Goal: Information Seeking & Learning: Learn about a topic

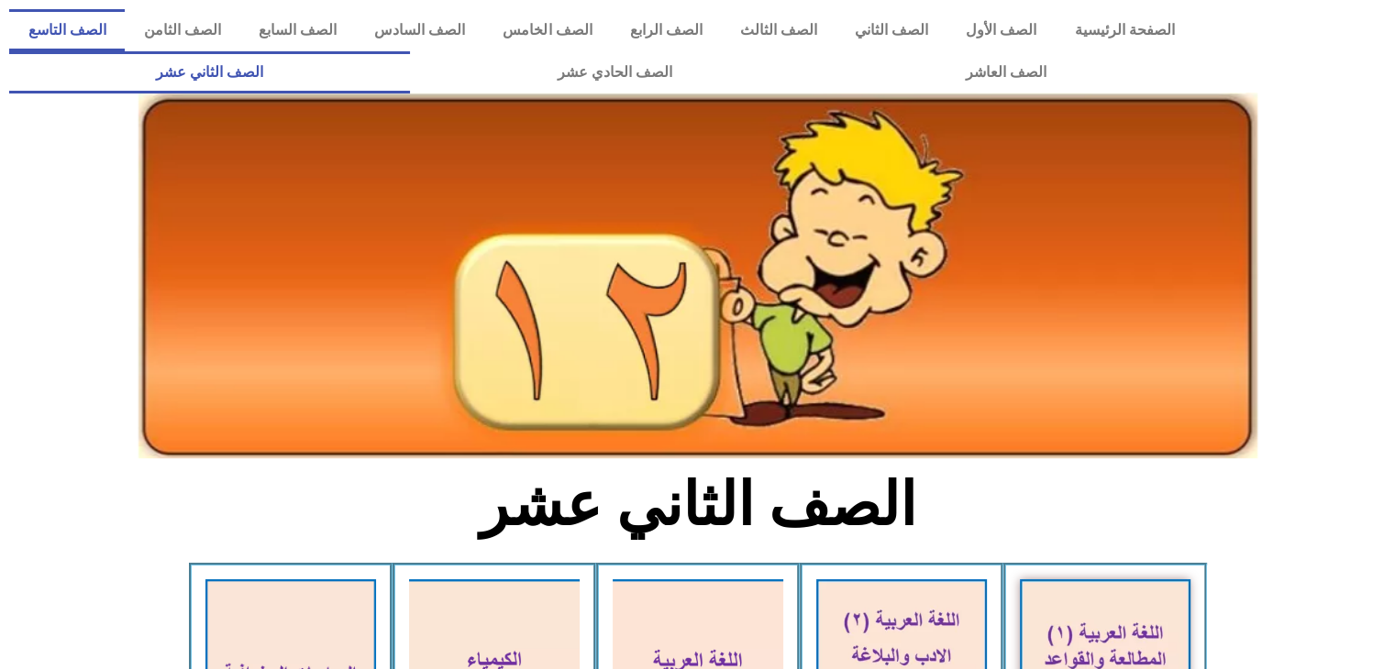
click at [125, 34] on link "الصف التاسع" at bounding box center [67, 30] width 116 height 42
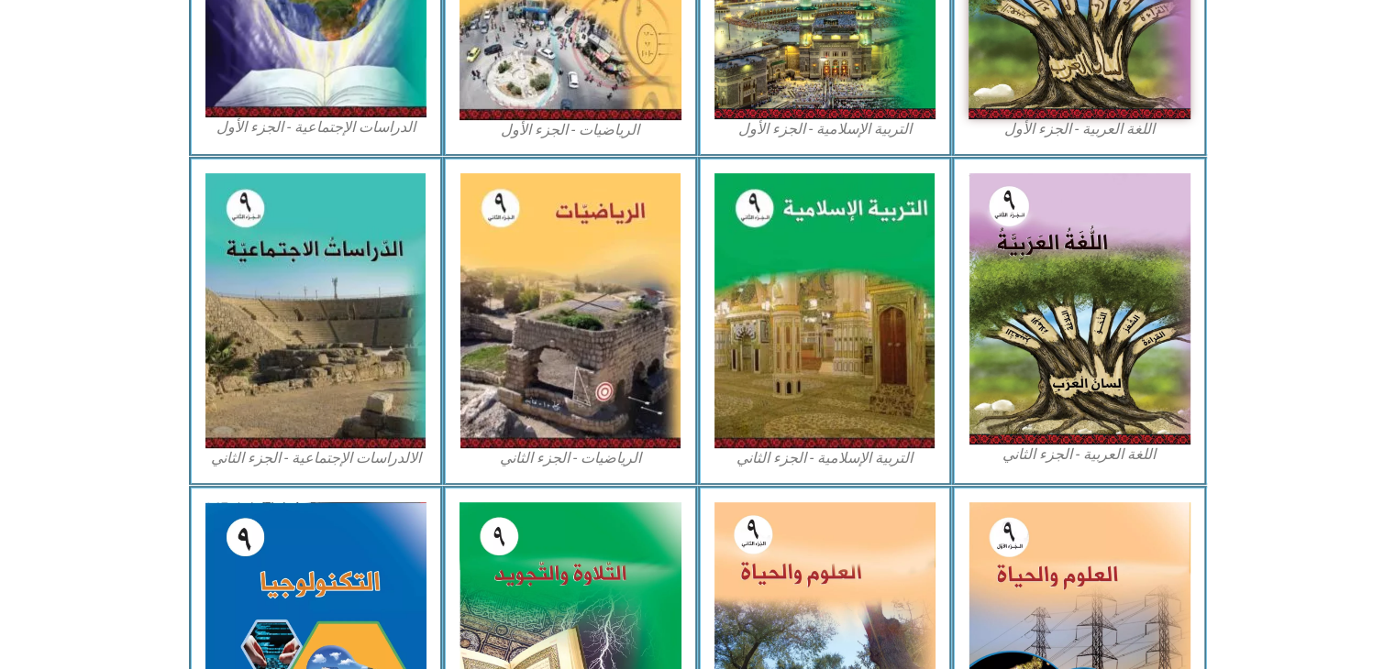
scroll to position [954, 0]
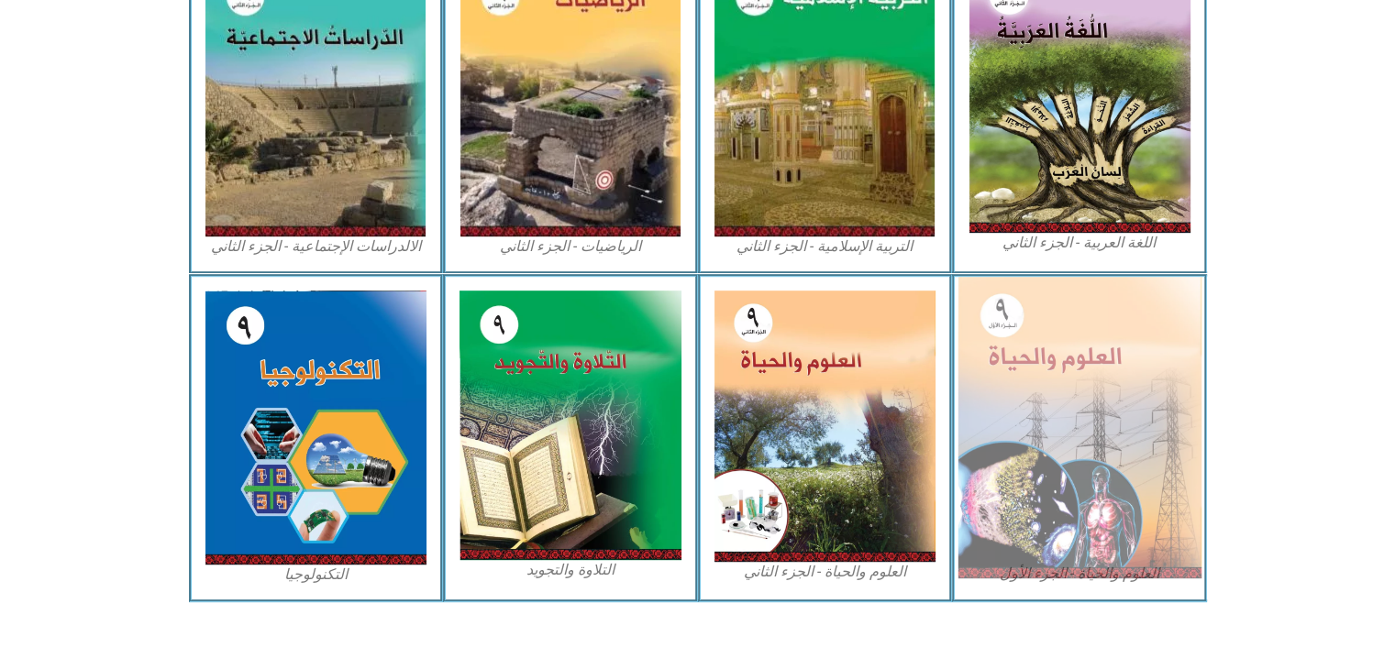
click at [1103, 490] on img at bounding box center [1079, 428] width 244 height 302
click at [1050, 423] on img at bounding box center [1079, 428] width 244 height 302
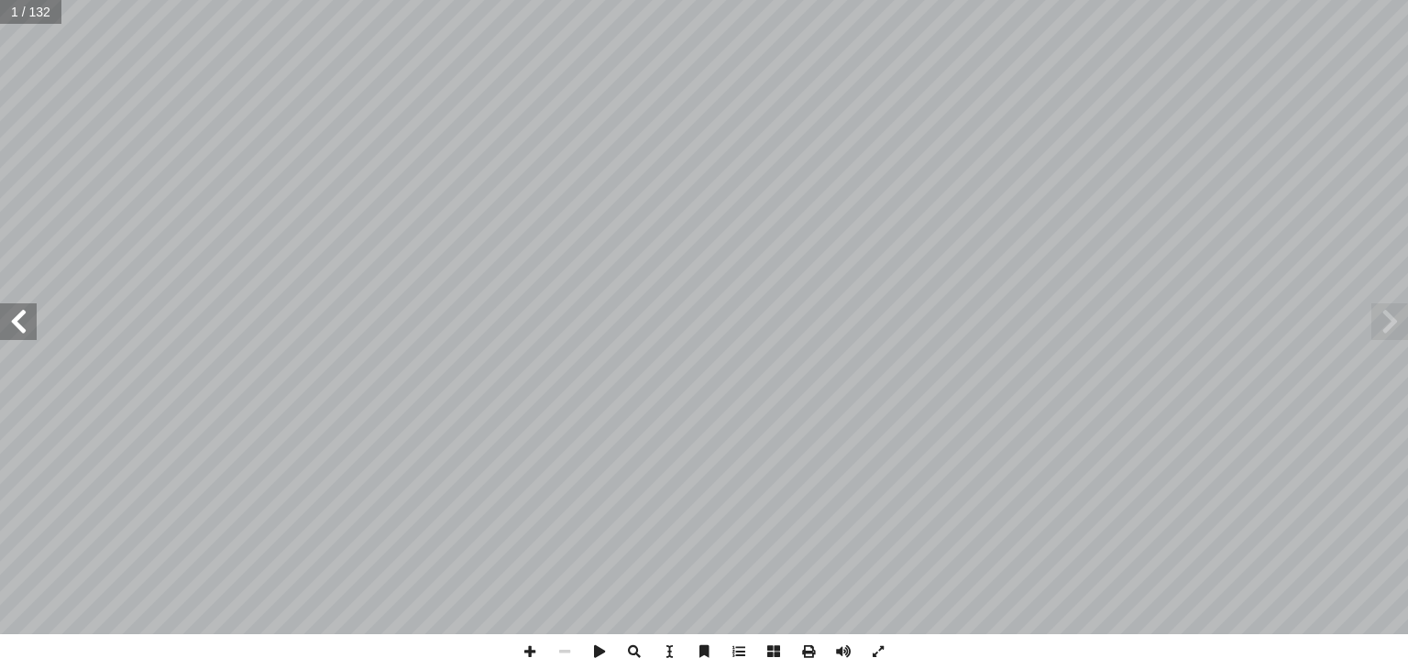
click at [34, 327] on span at bounding box center [18, 322] width 37 height 37
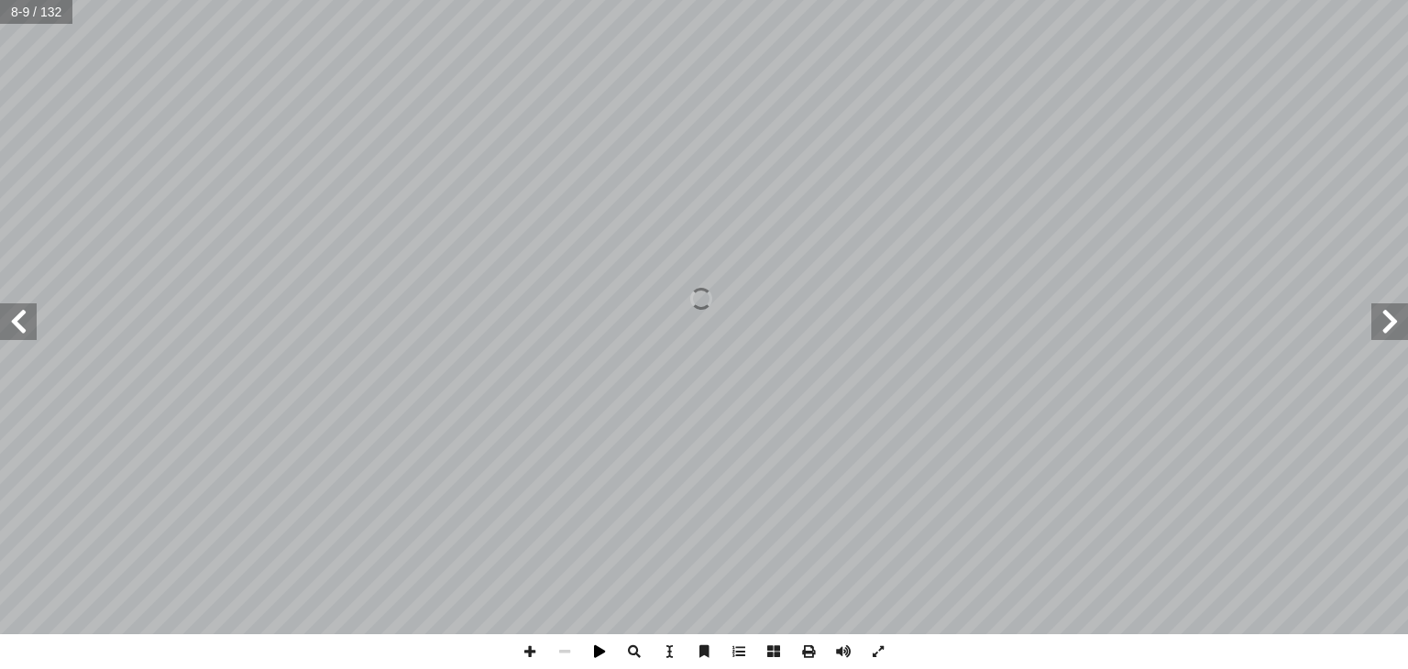
click at [588, 654] on span at bounding box center [599, 652] width 35 height 35
click at [602, 647] on span at bounding box center [599, 652] width 35 height 35
click at [30, 312] on span at bounding box center [18, 322] width 37 height 37
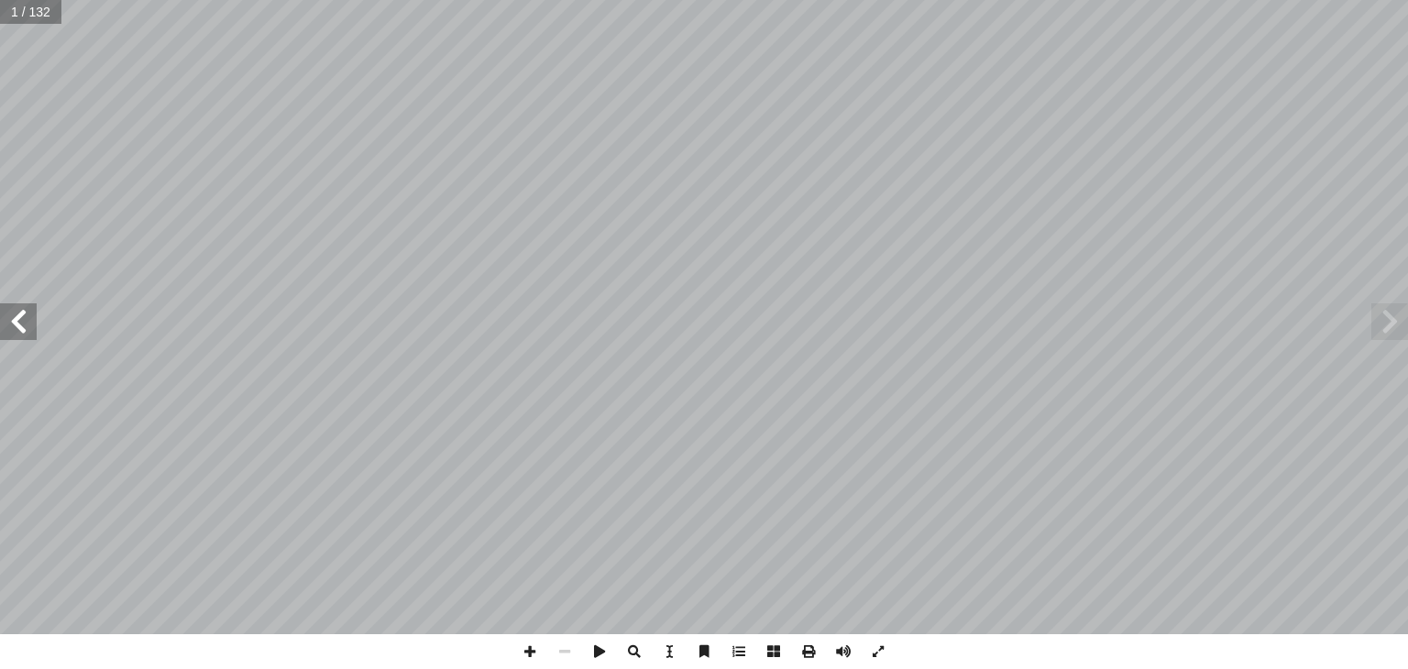
click at [30, 312] on span at bounding box center [18, 322] width 37 height 37
click at [6, 333] on span at bounding box center [18, 322] width 37 height 37
click at [29, 336] on span at bounding box center [18, 322] width 37 height 37
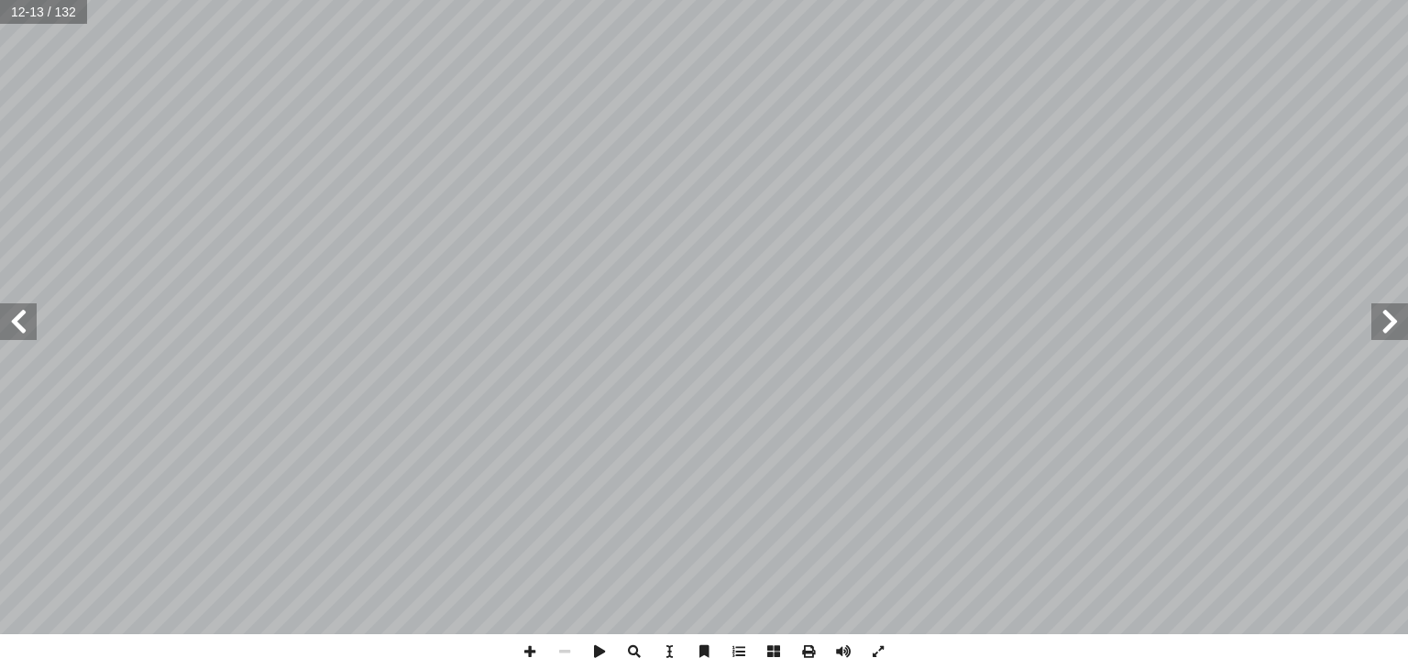
click at [14, 328] on span at bounding box center [18, 322] width 37 height 37
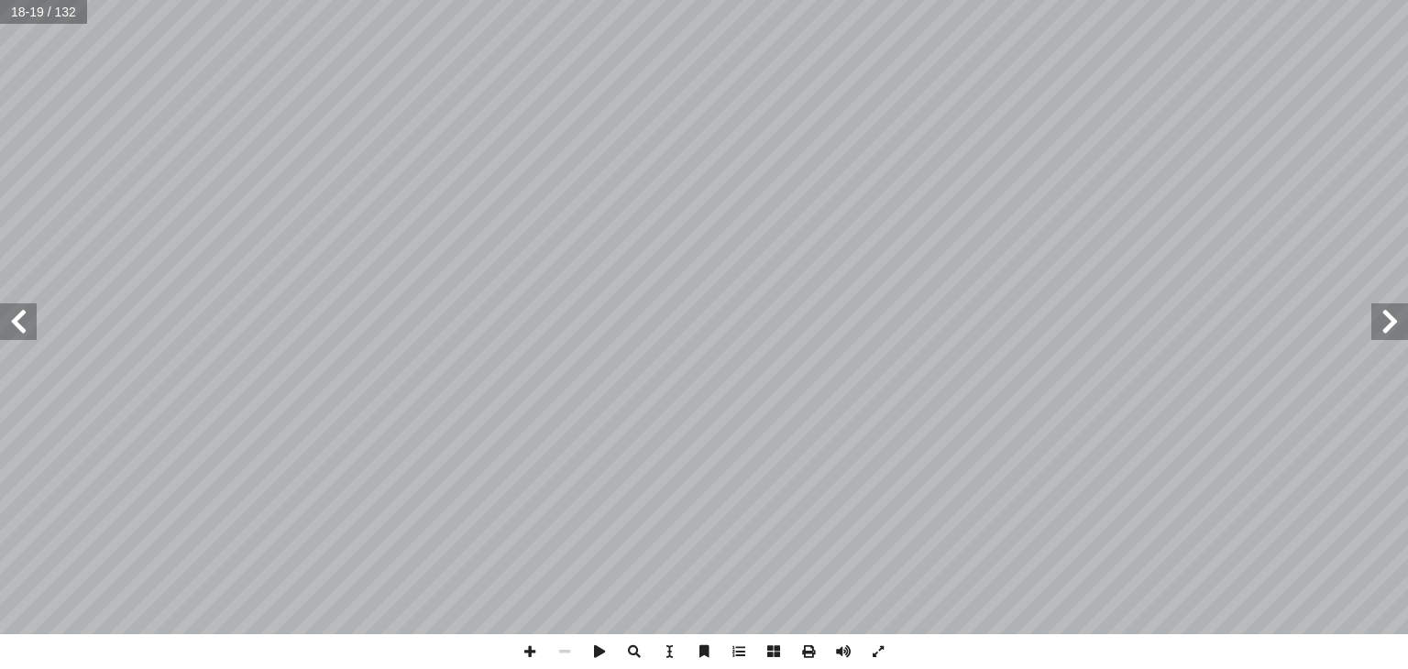
click at [14, 328] on span at bounding box center [18, 322] width 37 height 37
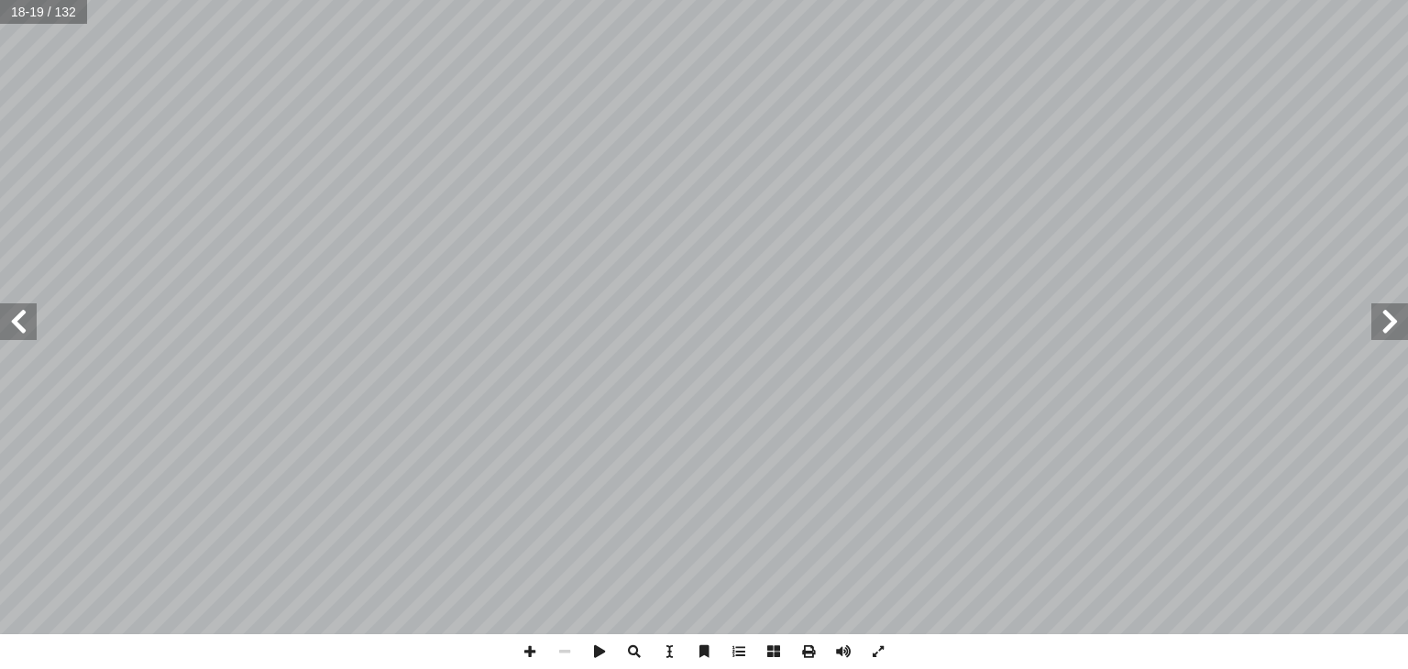
click at [14, 328] on span at bounding box center [18, 322] width 37 height 37
click at [32, 334] on span at bounding box center [18, 322] width 37 height 37
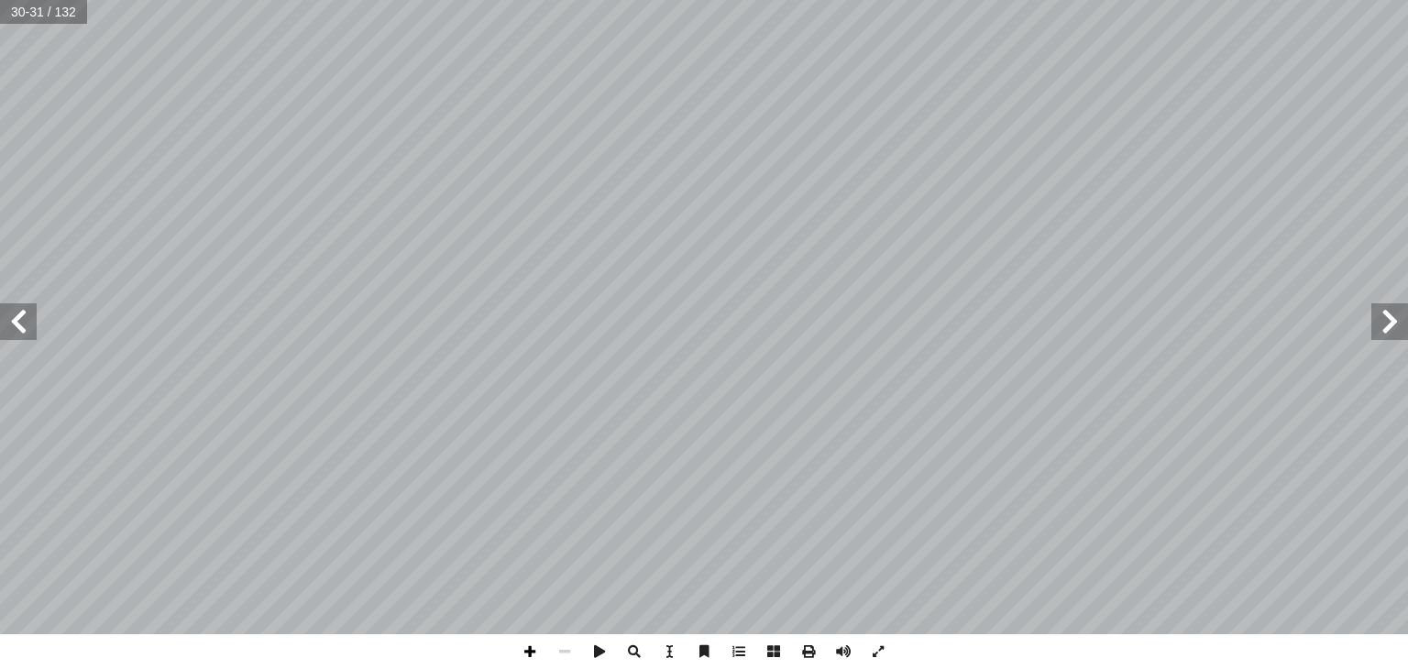
click at [523, 656] on span at bounding box center [530, 652] width 35 height 35
click at [15, 324] on span at bounding box center [18, 322] width 37 height 37
click at [22, 325] on span at bounding box center [18, 322] width 37 height 37
